Goal: Find specific page/section: Find specific page/section

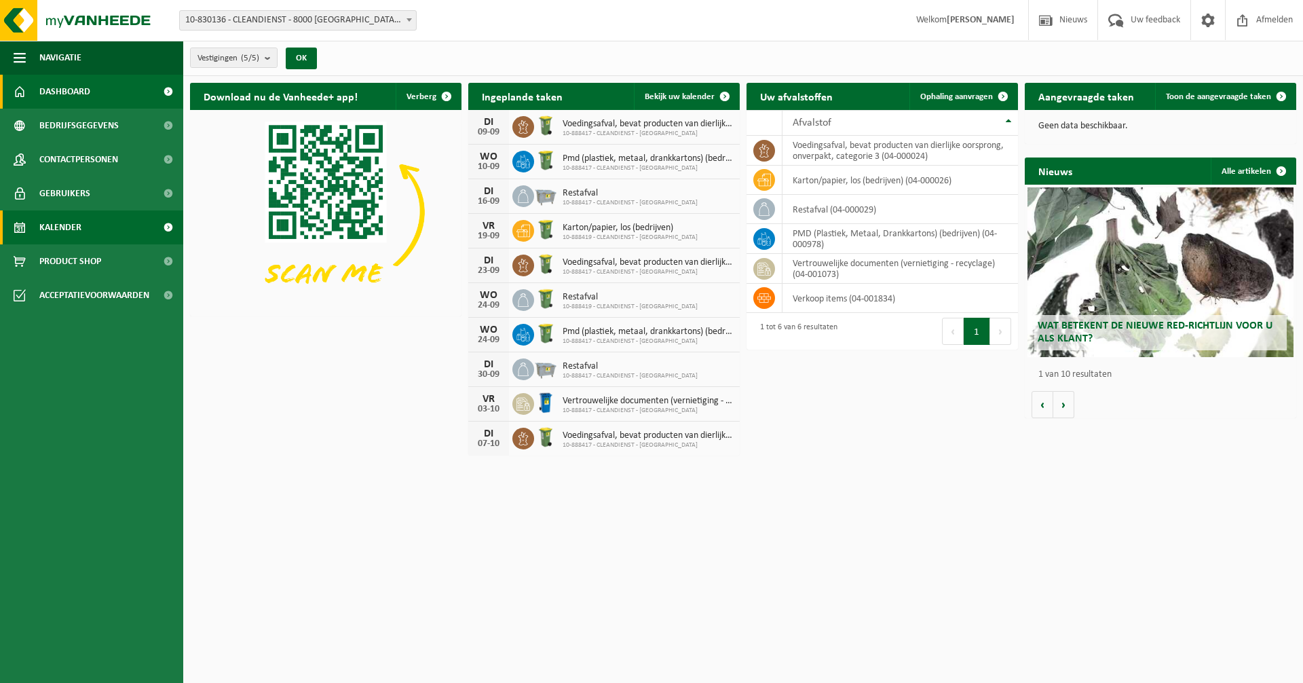
click at [102, 225] on link "Kalender" at bounding box center [91, 227] width 183 height 34
